Goal: Navigation & Orientation: Find specific page/section

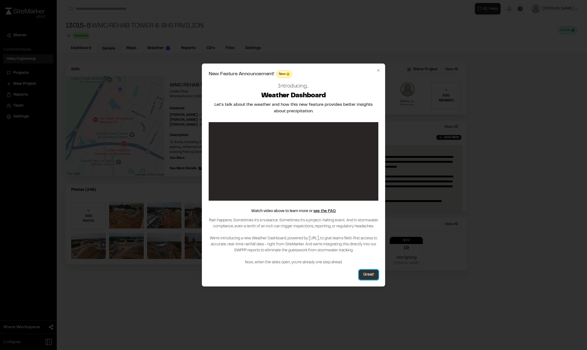
click at [369, 273] on button "Great!" at bounding box center [368, 275] width 19 height 10
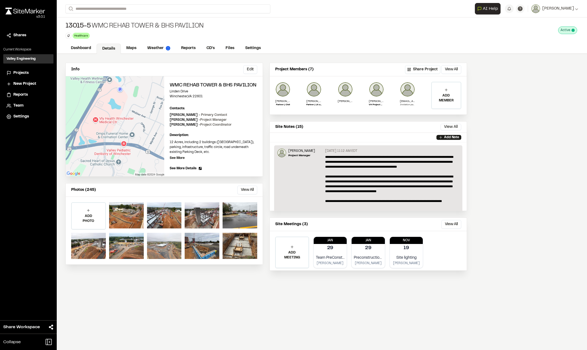
click at [164, 255] on div at bounding box center [164, 246] width 35 height 26
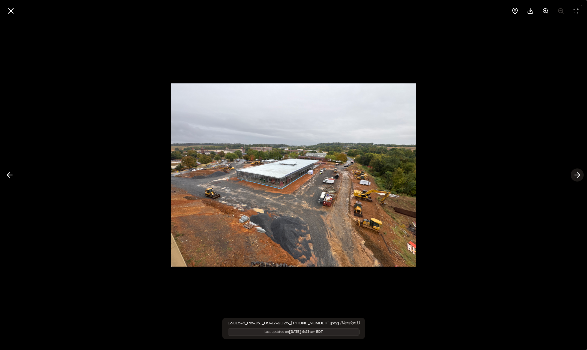
click at [579, 180] on icon at bounding box center [577, 175] width 9 height 9
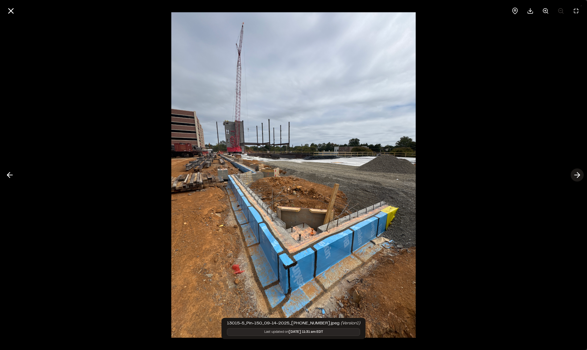
click at [580, 177] on icon at bounding box center [577, 175] width 9 height 9
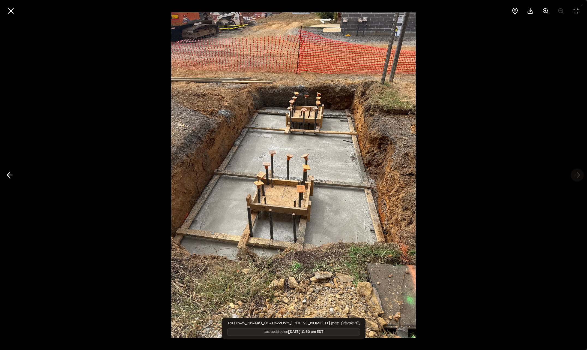
click at [580, 177] on div at bounding box center [293, 175] width 587 height 350
click at [10, 9] on icon at bounding box center [10, 10] width 9 height 9
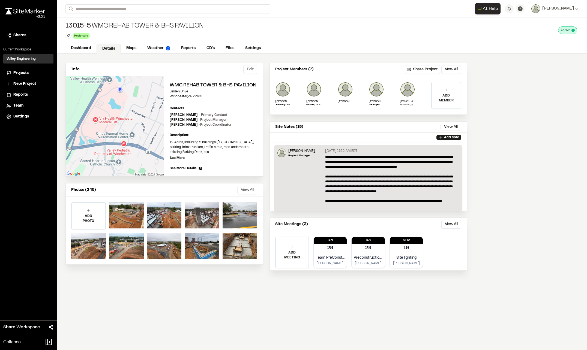
click at [249, 189] on button "View All" at bounding box center [247, 190] width 20 height 9
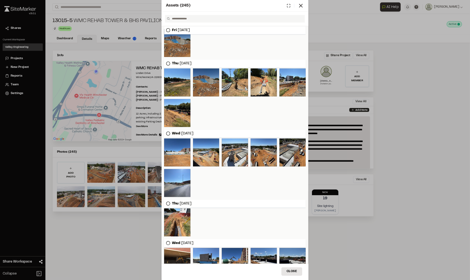
scroll to position [556, 0]
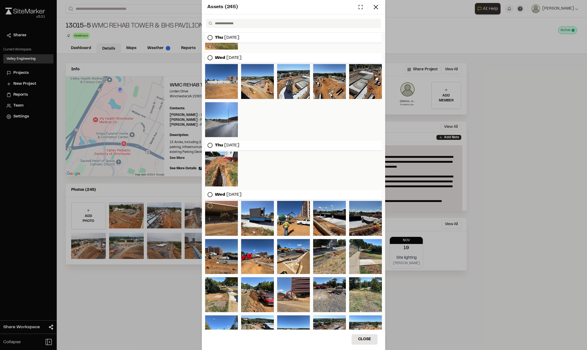
click at [225, 220] on div at bounding box center [221, 218] width 33 height 35
